Goal: Find specific page/section: Find specific page/section

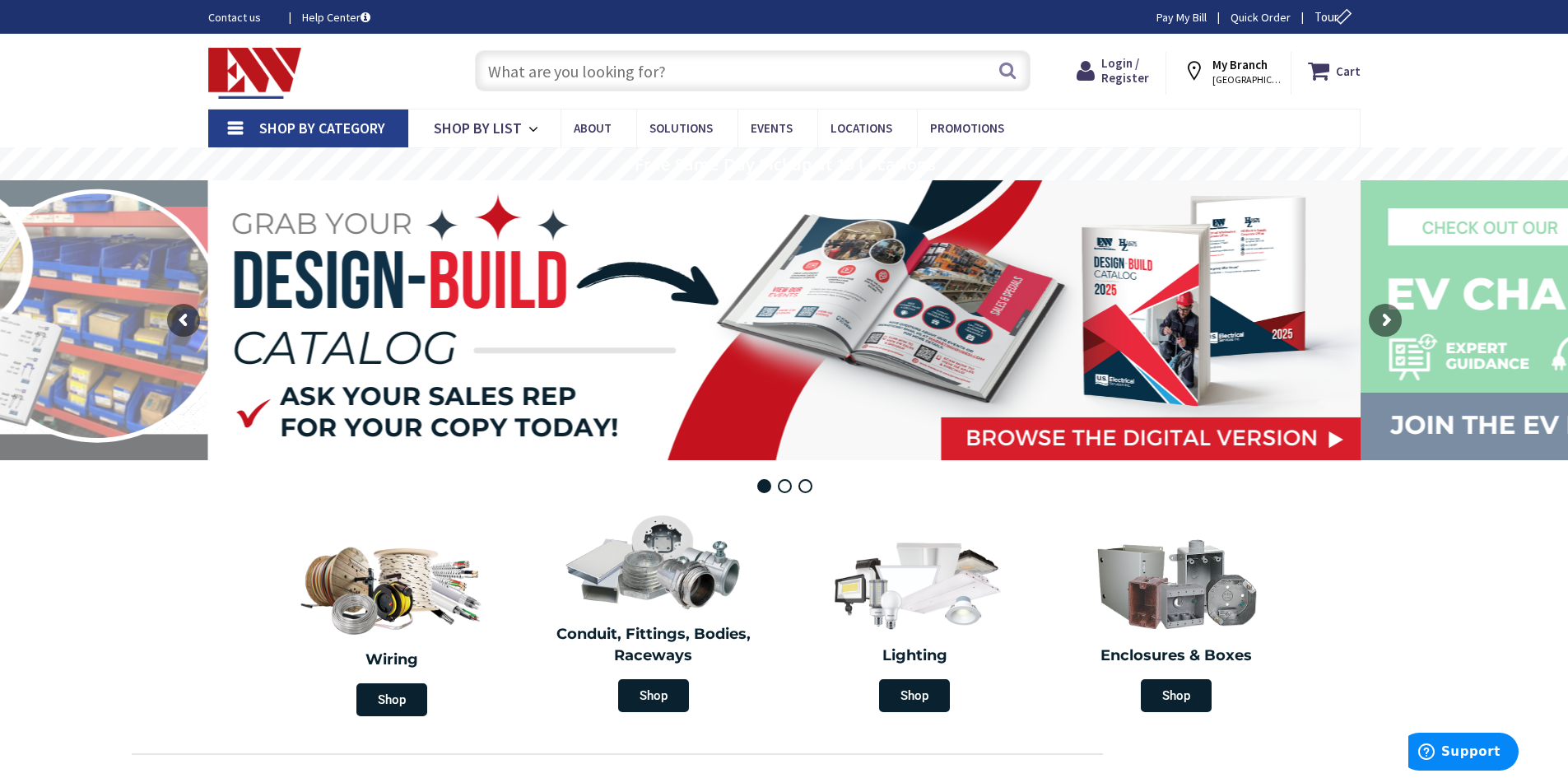
click at [622, 93] on div "Search" at bounding box center [749, 70] width 564 height 53
click at [626, 76] on input "text" at bounding box center [752, 70] width 556 height 41
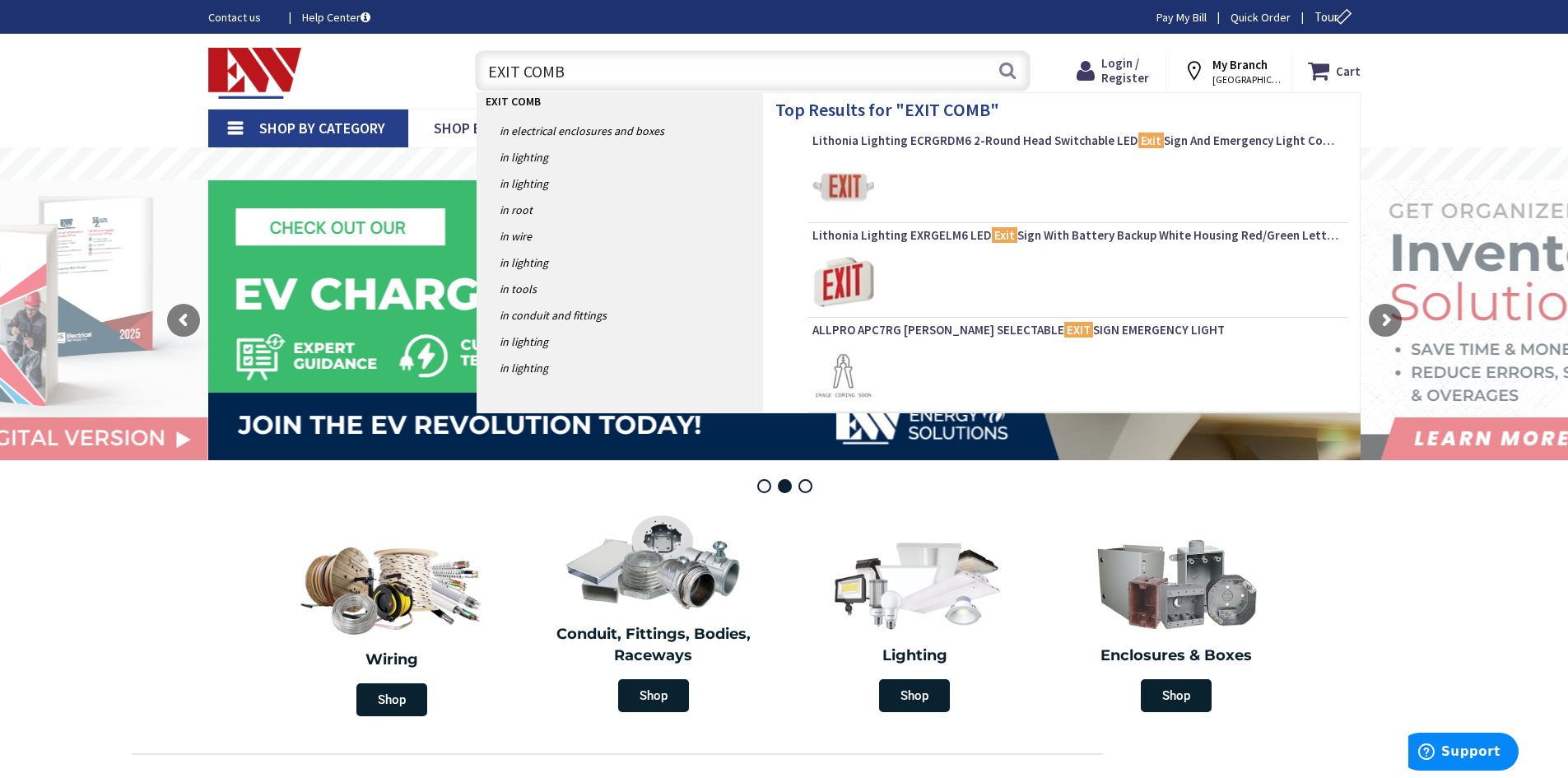
type input "EXIT COMBO"
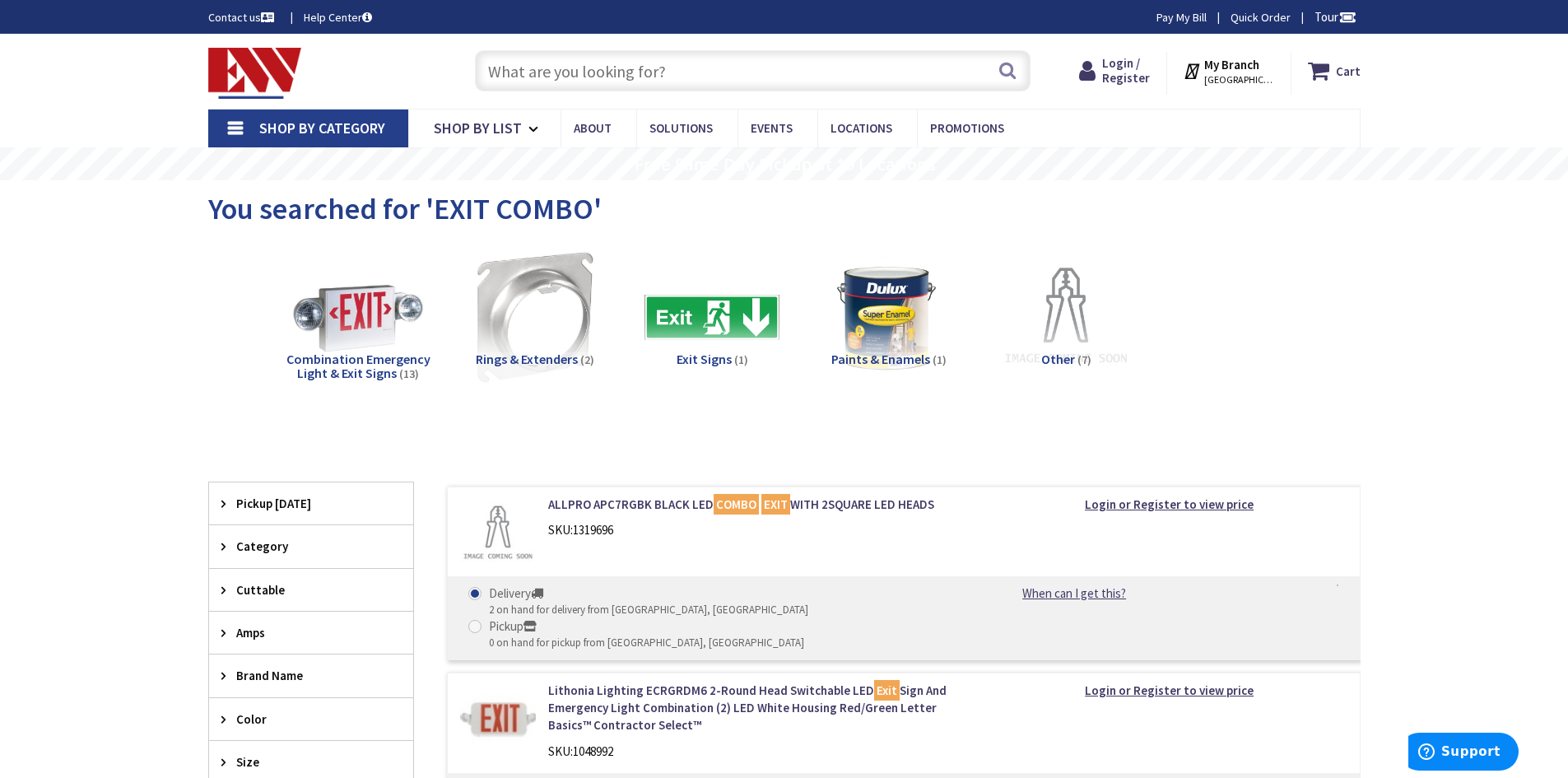
click at [1204, 69] on icon at bounding box center [1193, 71] width 22 height 30
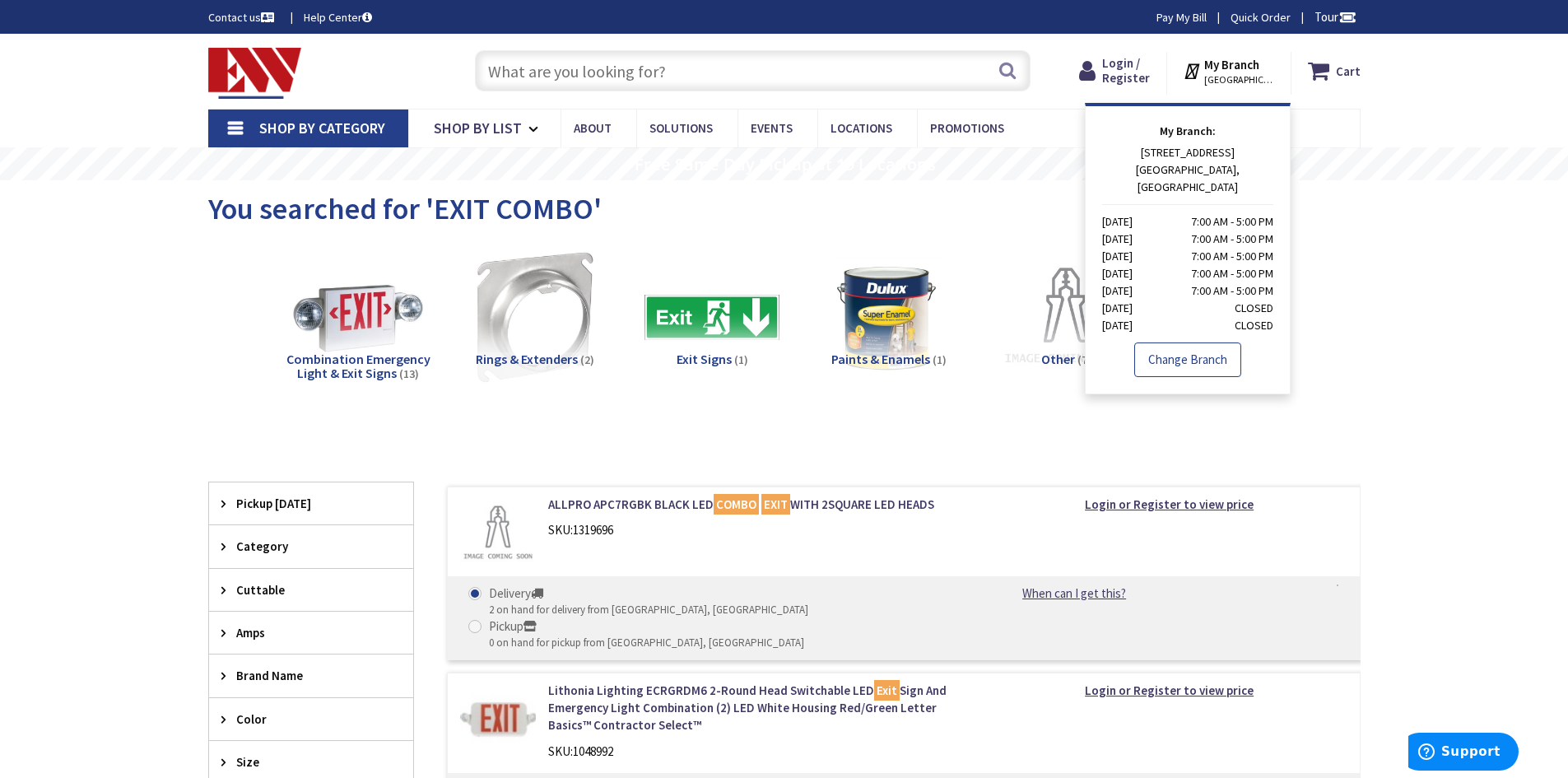
click at [1182, 342] on link "Change Branch" at bounding box center [1188, 359] width 107 height 35
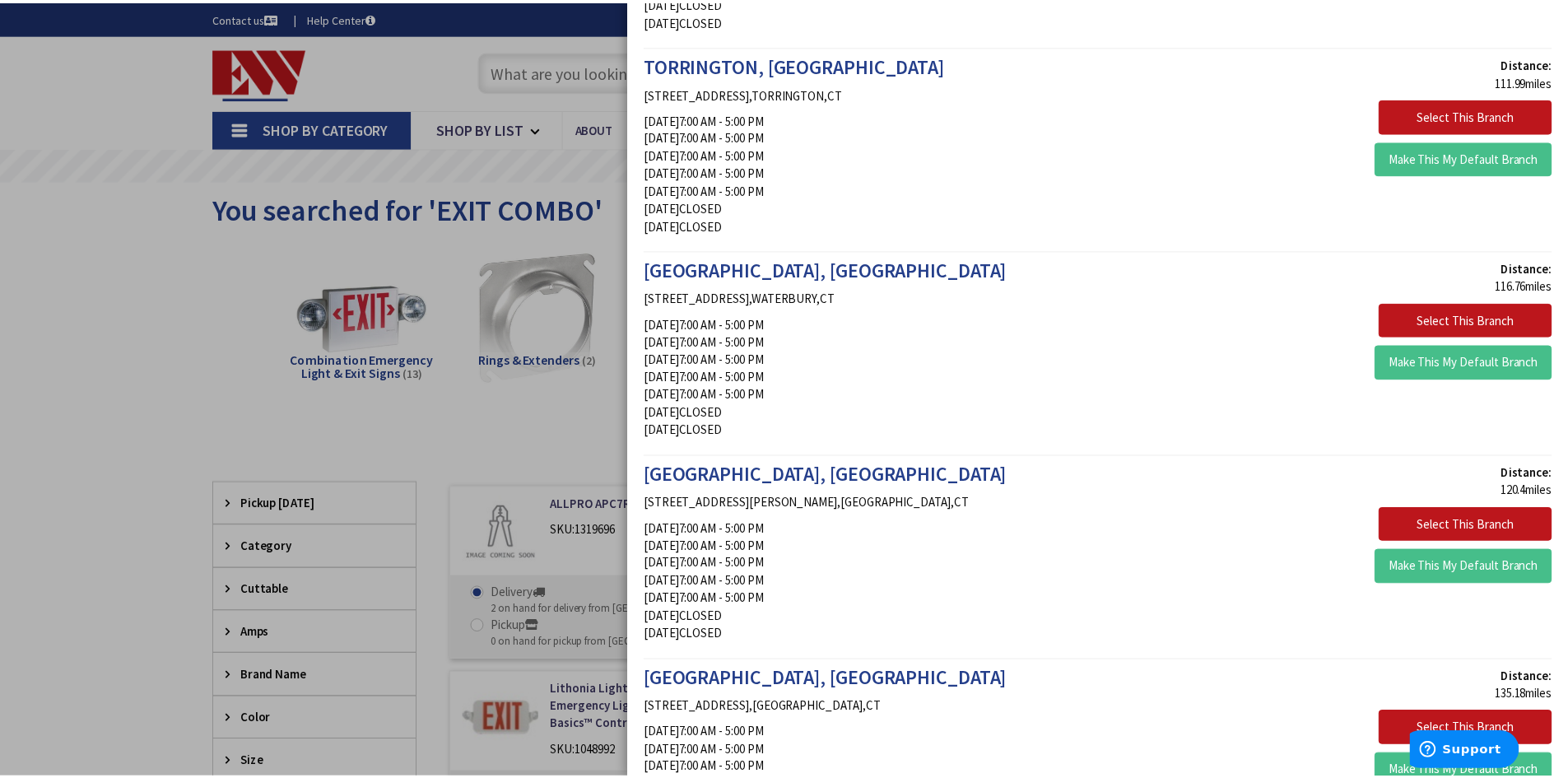
scroll to position [2551, 0]
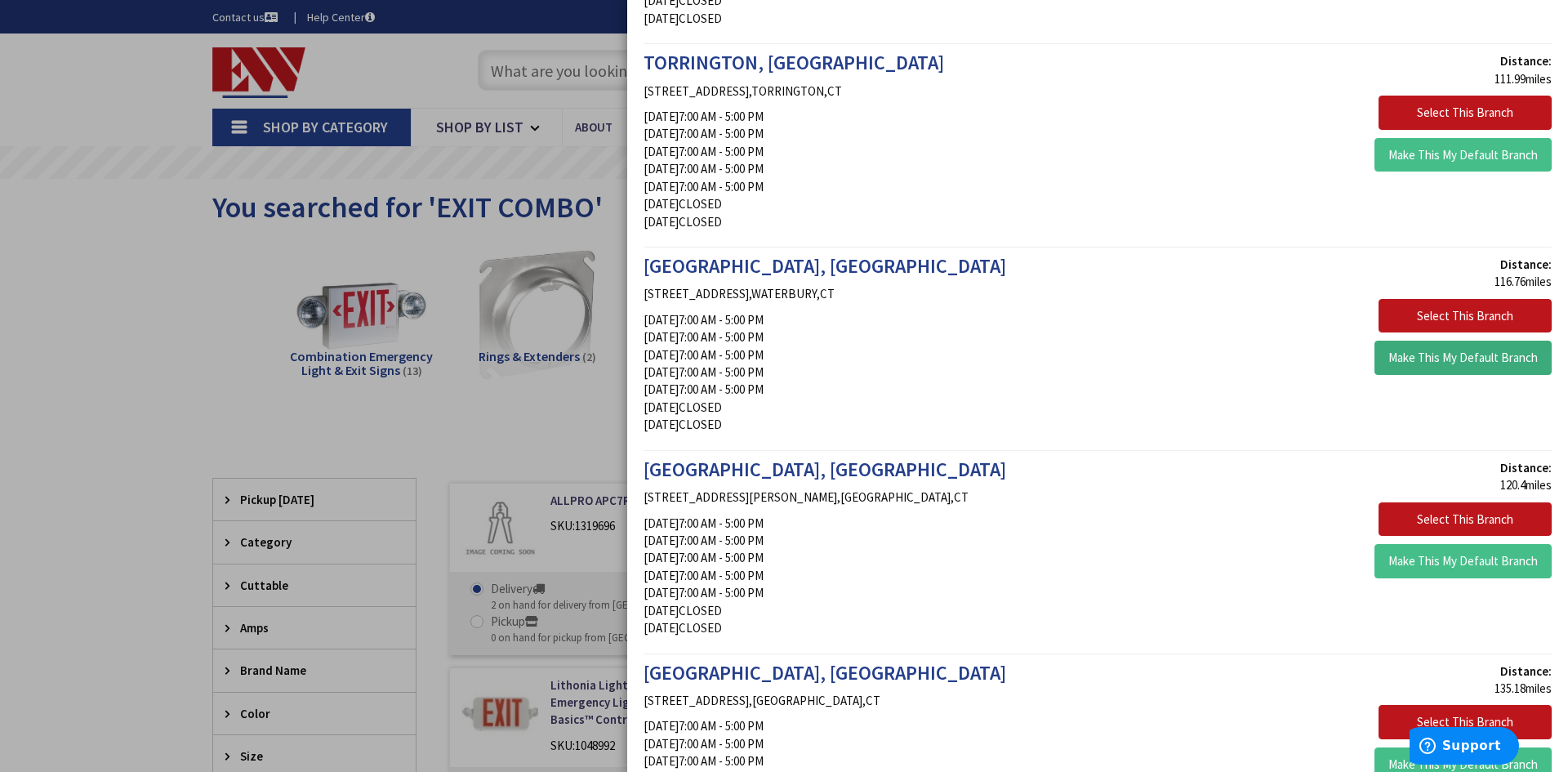
click at [1396, 360] on button "Make This My Default Branch" at bounding box center [1464, 357] width 177 height 34
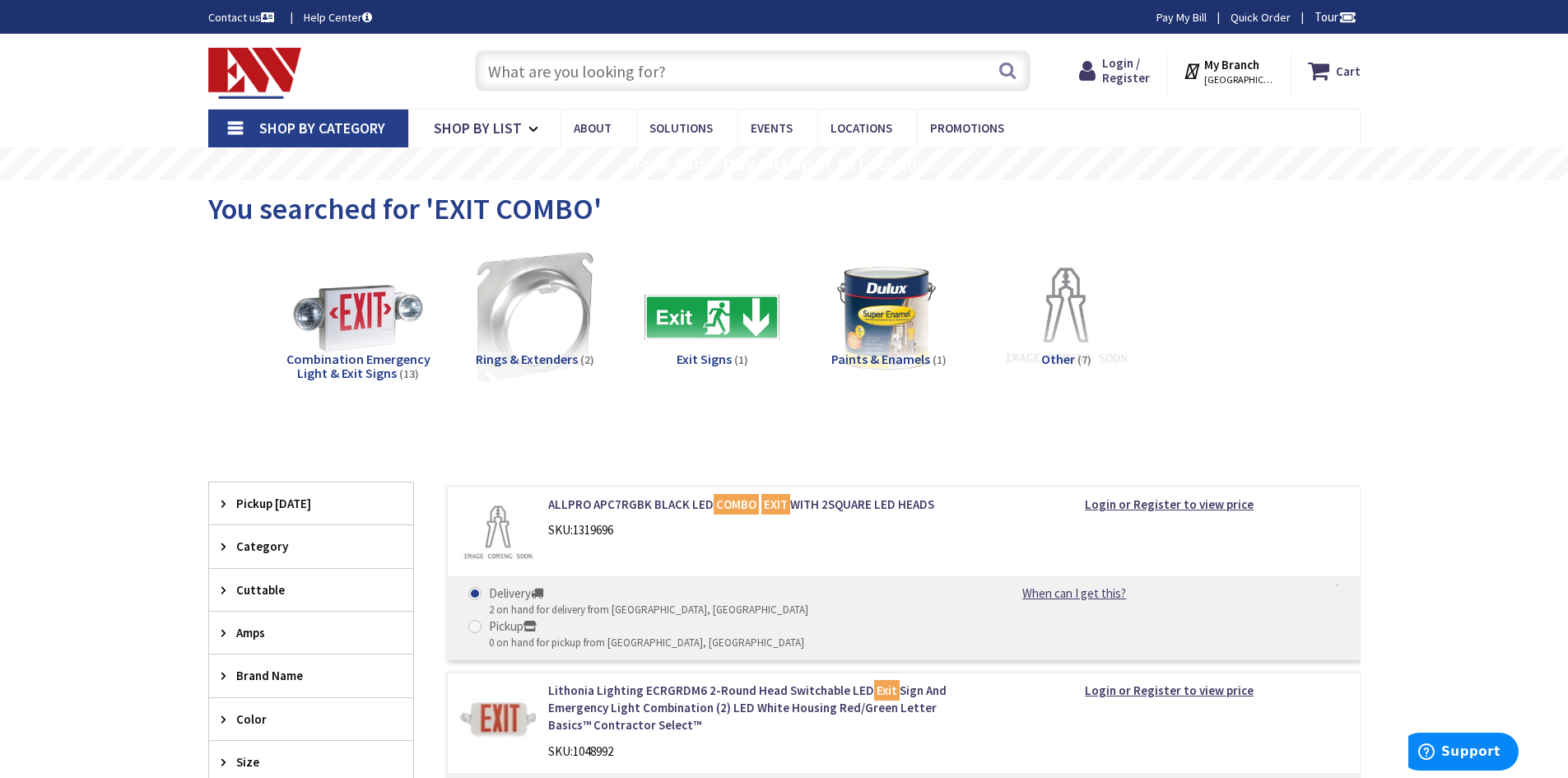
click at [569, 74] on input "text" at bounding box center [752, 70] width 556 height 41
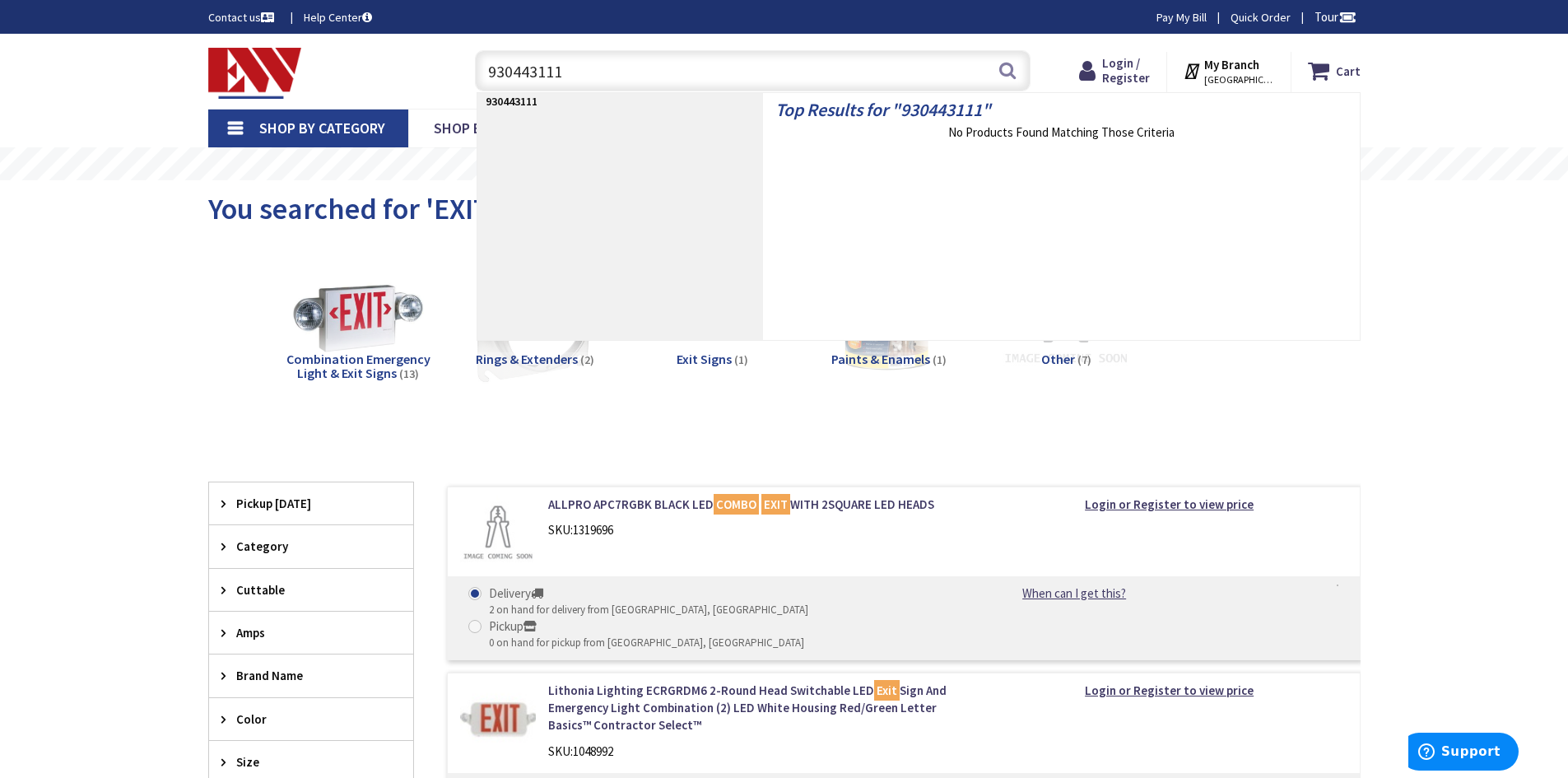
type input "93043111"
drag, startPoint x: 559, startPoint y: 70, endPoint x: 469, endPoint y: 73, distance: 90.0
click at [469, 73] on div "93043111 93043111 Search" at bounding box center [749, 70] width 564 height 53
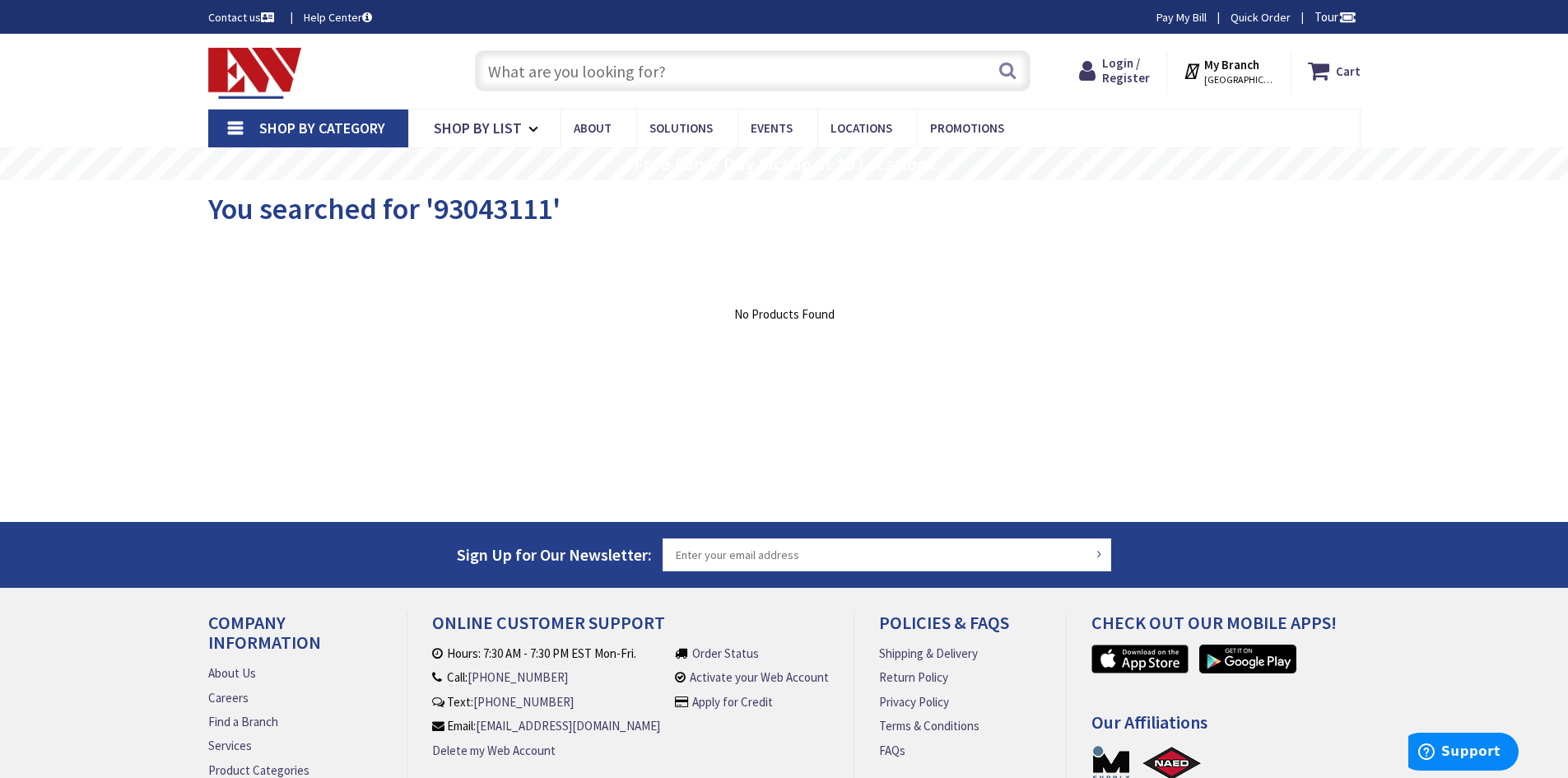
click at [619, 83] on input "text" at bounding box center [752, 70] width 556 height 41
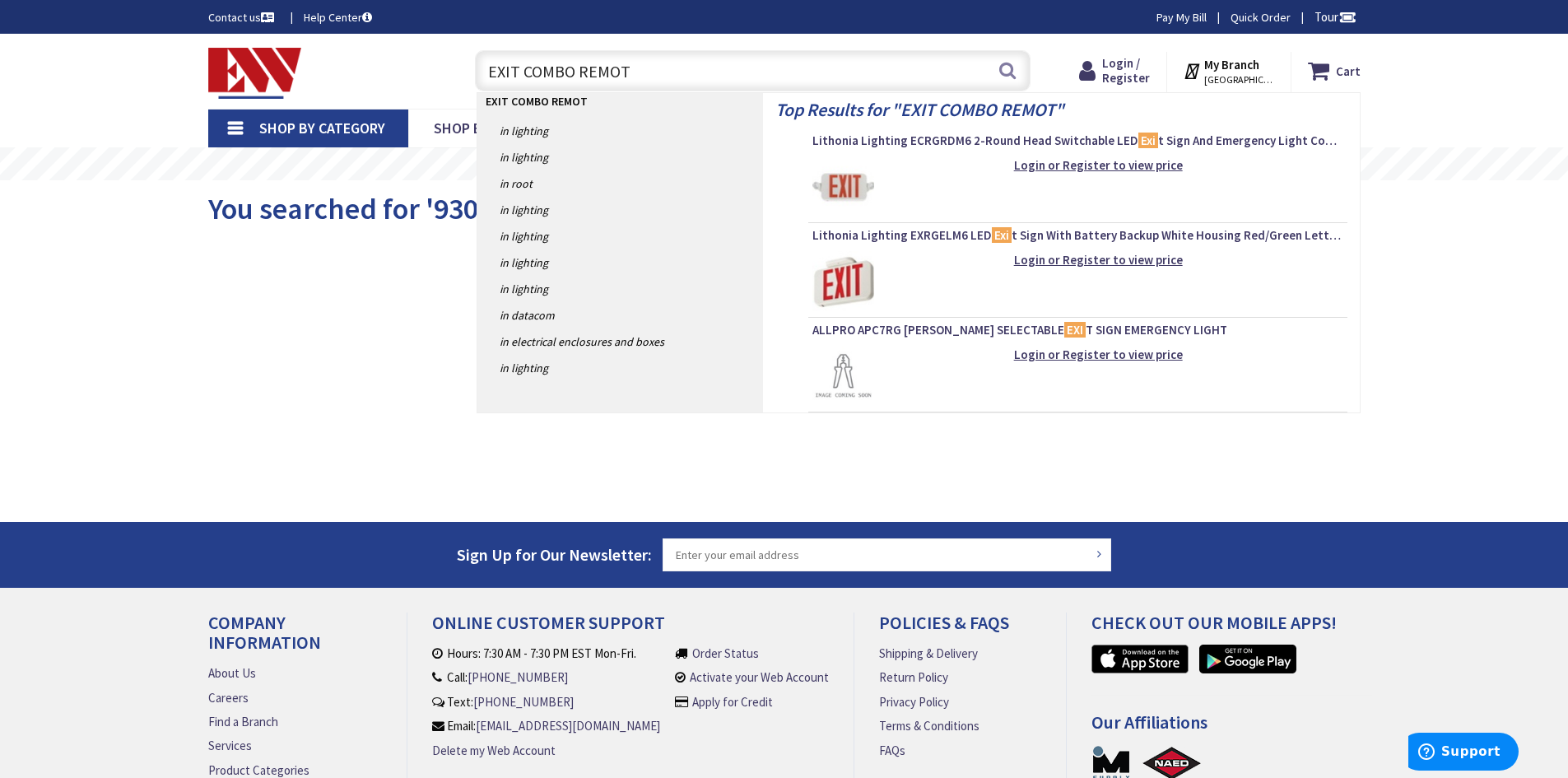
type input "EXIT COMBO REMOTE"
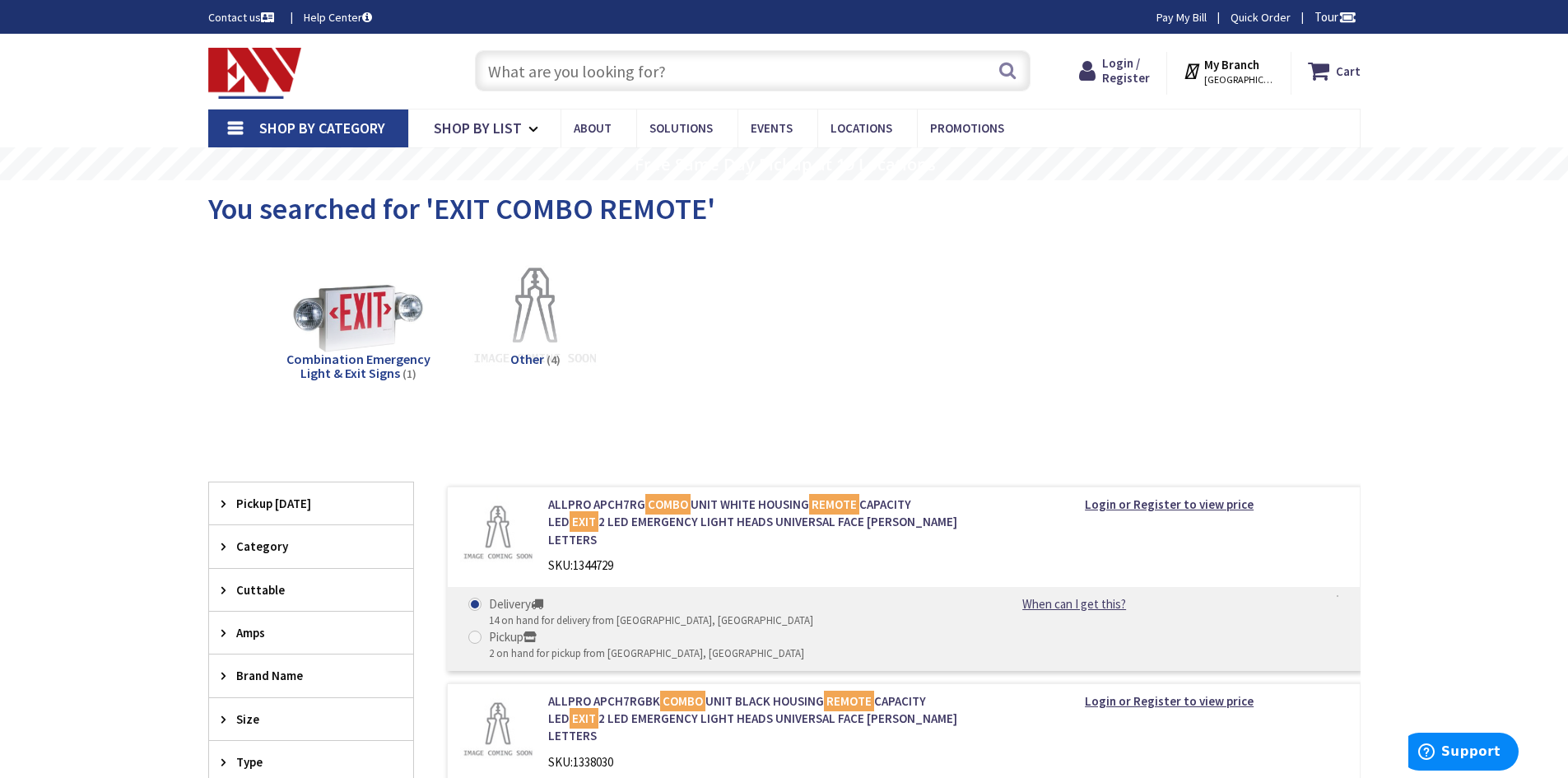
click at [586, 88] on input "text" at bounding box center [752, 70] width 556 height 41
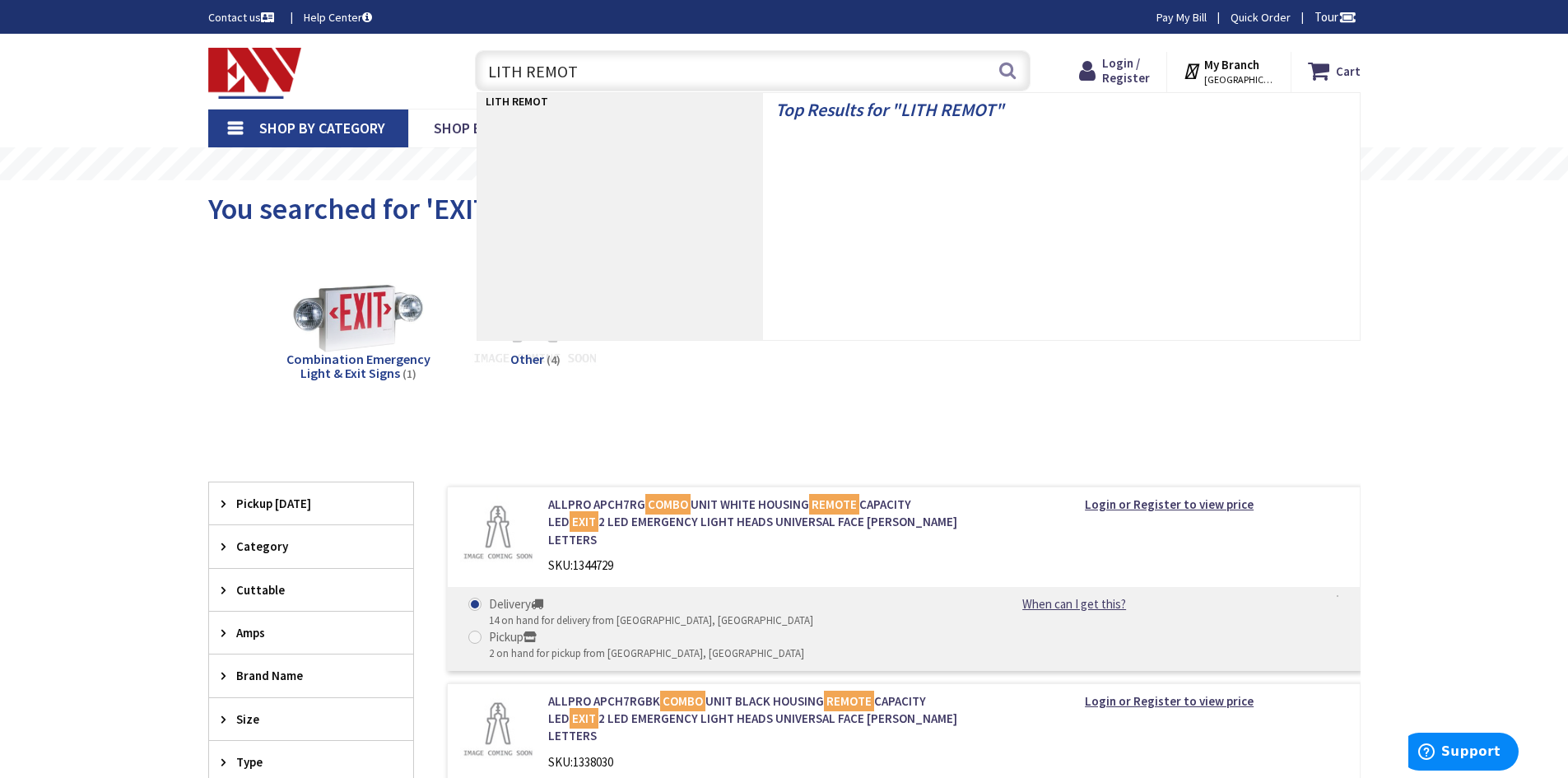
type input "LITH REMOTE"
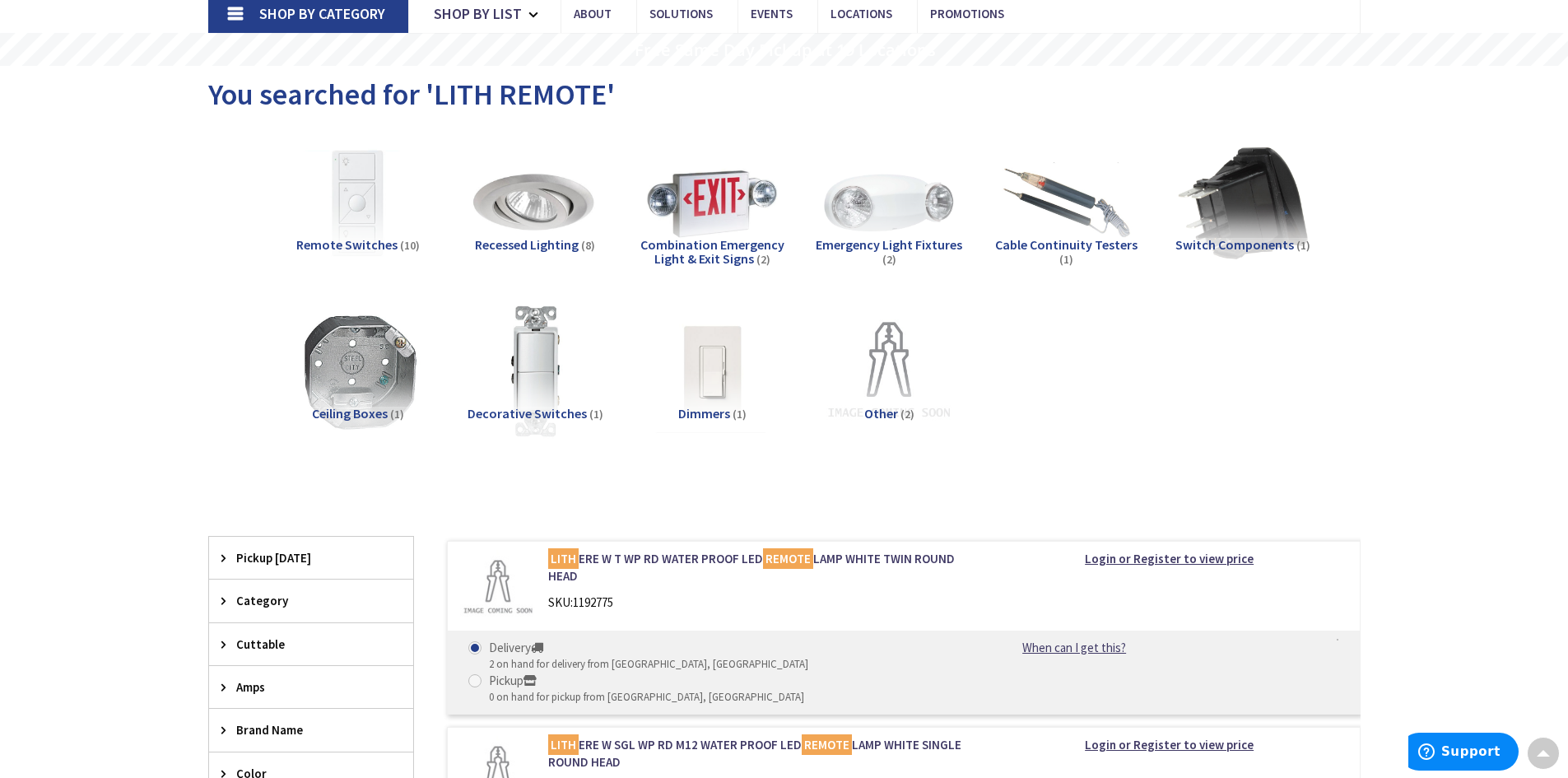
scroll to position [83, 0]
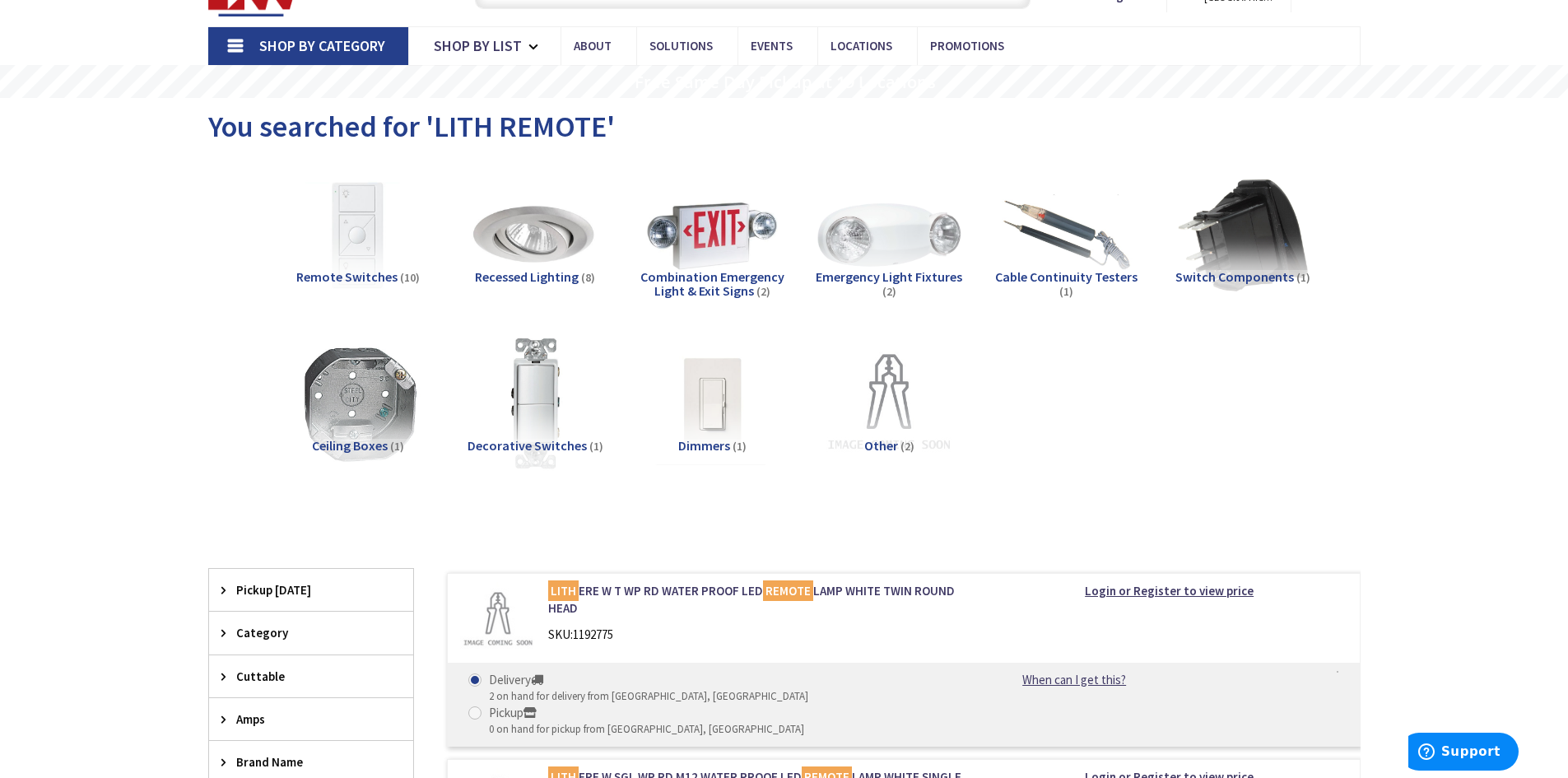
click at [874, 259] on img at bounding box center [888, 235] width 149 height 148
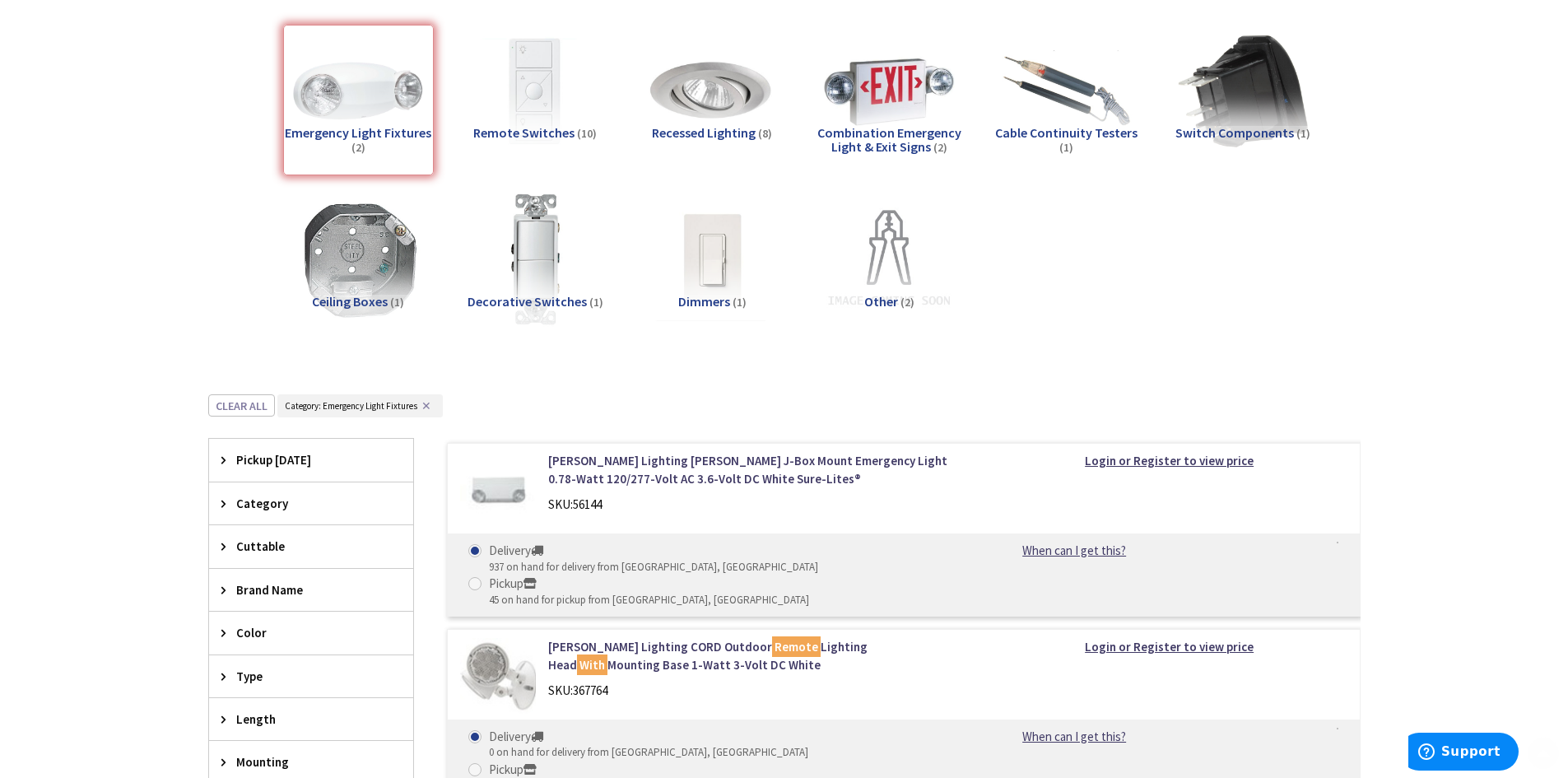
scroll to position [291, 0]
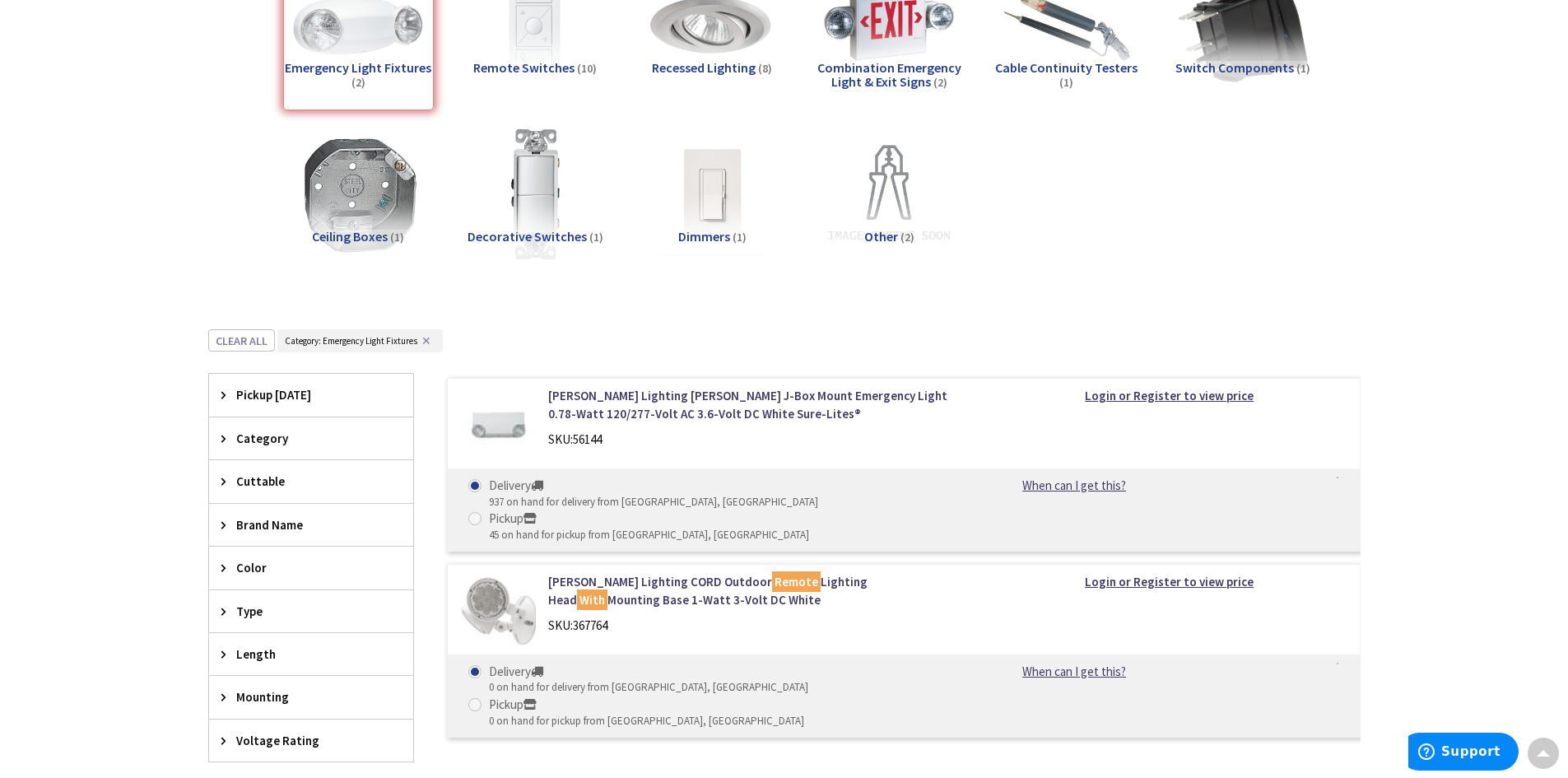
click at [424, 340] on button "✕" at bounding box center [426, 340] width 18 height 11
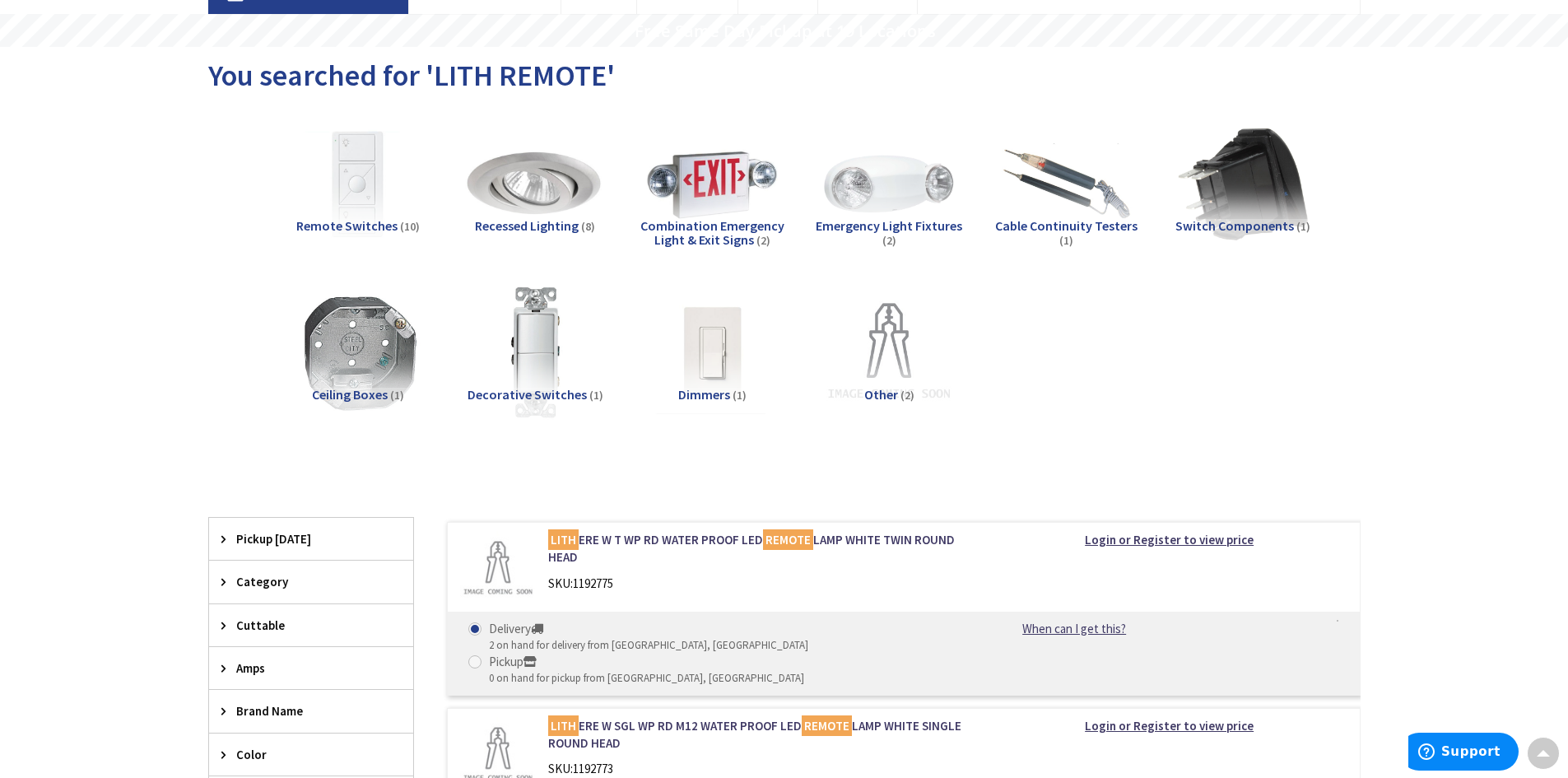
scroll to position [127, 0]
